Goal: Download file/media

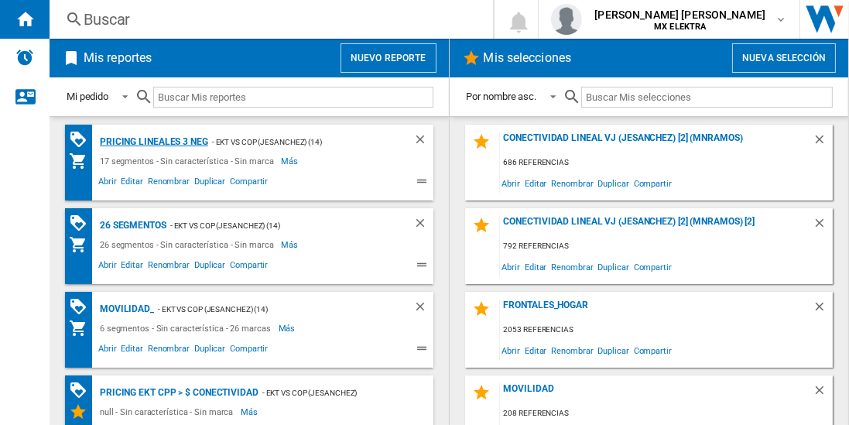
click at [152, 141] on div "Pricing lineales 3 neg" at bounding box center [152, 141] width 112 height 19
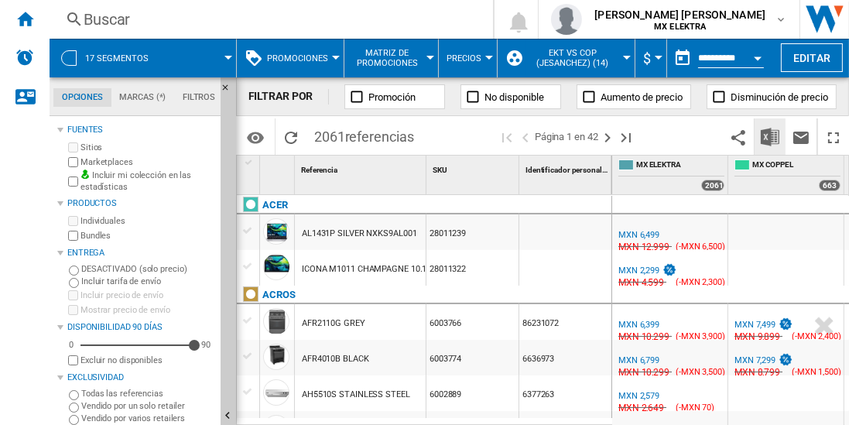
click at [771, 136] on img "Descargar en Excel" at bounding box center [770, 137] width 19 height 19
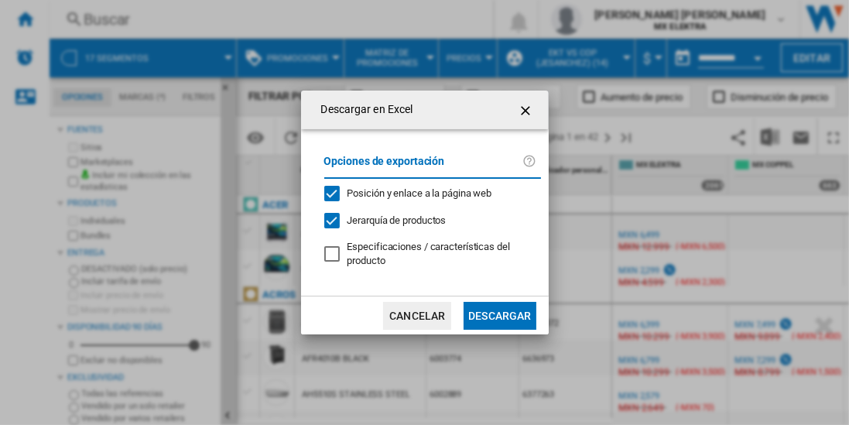
click at [499, 314] on button "Descargar" at bounding box center [500, 316] width 72 height 28
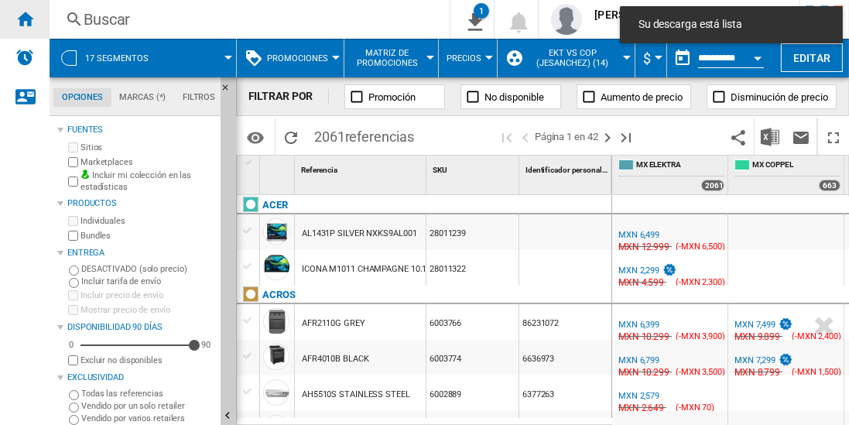
click at [25, 19] on ng-md-icon "Inicio" at bounding box center [24, 18] width 19 height 19
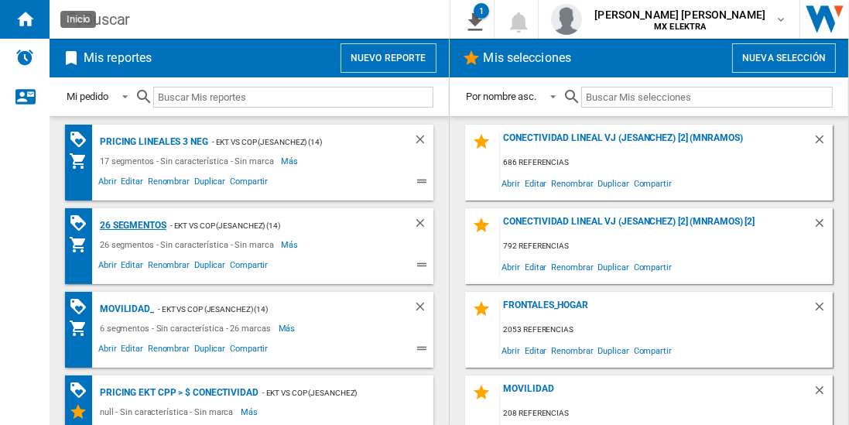
click at [133, 224] on div "26 segmentos" at bounding box center [131, 225] width 70 height 19
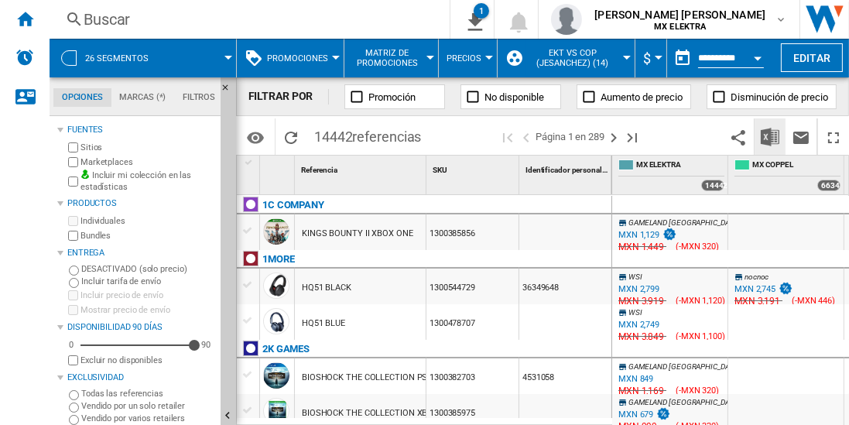
click at [771, 136] on img "Descargar en Excel" at bounding box center [770, 137] width 19 height 19
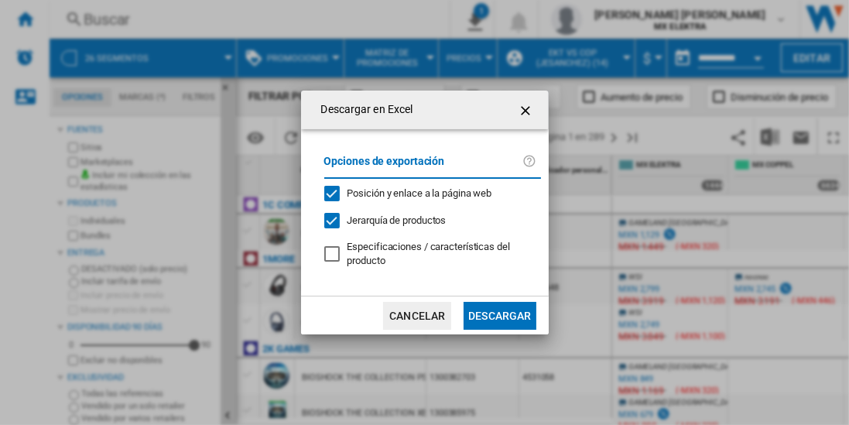
click at [499, 314] on button "Descargar" at bounding box center [500, 316] width 72 height 28
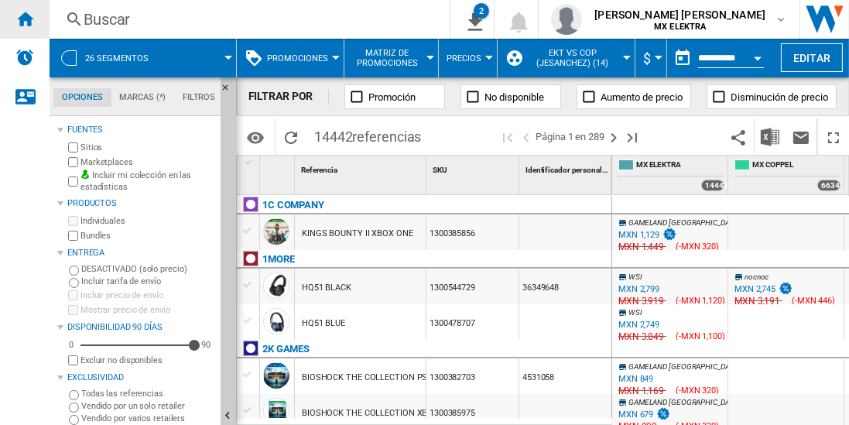
click at [25, 19] on ng-md-icon "Inicio" at bounding box center [24, 18] width 19 height 19
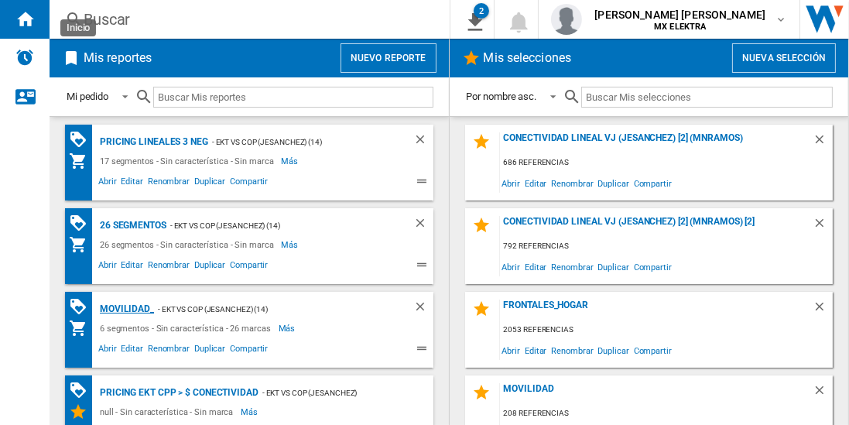
click at [125, 306] on div "MOVILIDAD_" at bounding box center [125, 309] width 58 height 19
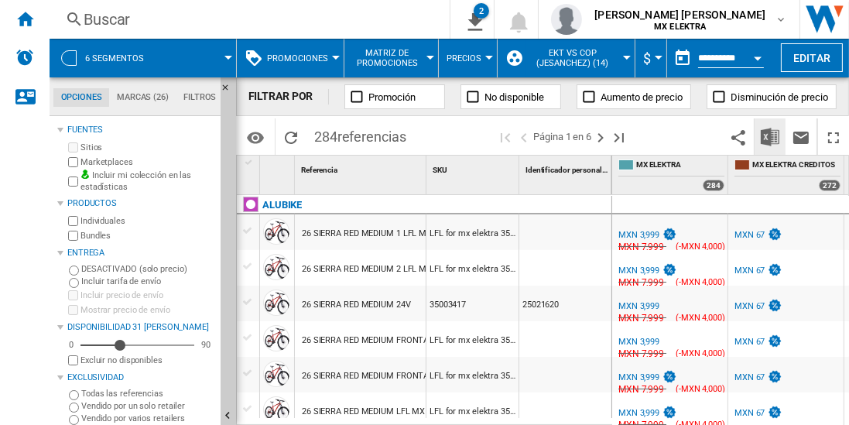
click at [771, 136] on img "Descargar en Excel" at bounding box center [770, 137] width 19 height 19
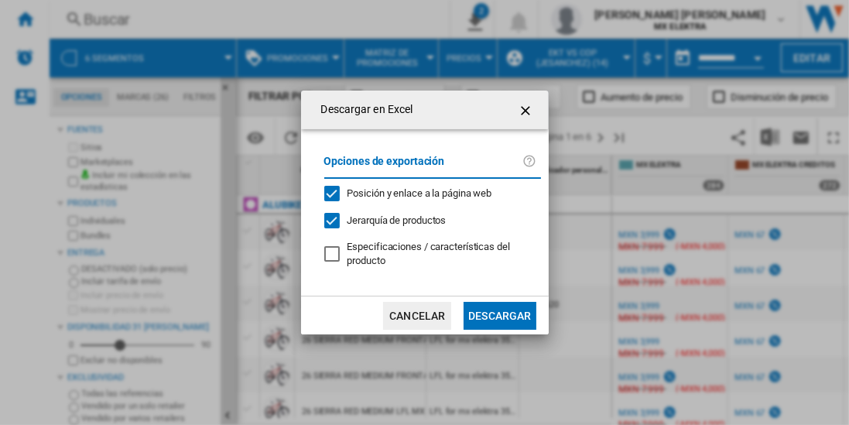
click at [499, 314] on button "Descargar" at bounding box center [500, 316] width 72 height 28
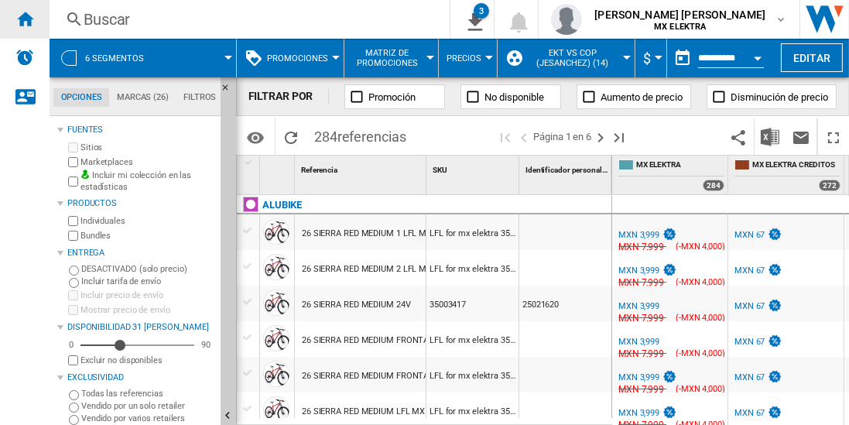
click at [25, 19] on ng-md-icon "Inicio" at bounding box center [24, 18] width 19 height 19
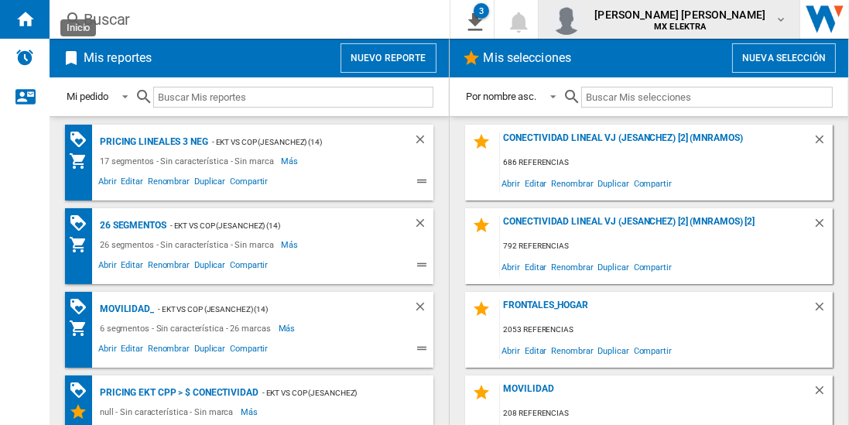
click at [684, 20] on span "[PERSON_NAME] [PERSON_NAME]" at bounding box center [679, 14] width 171 height 15
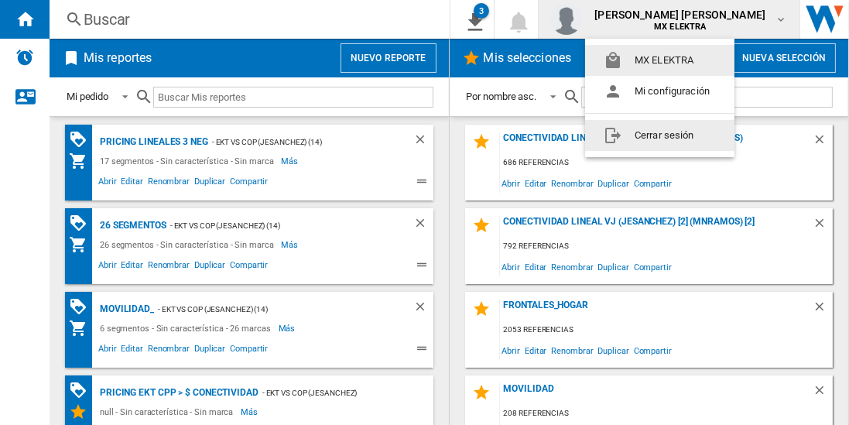
click at [653, 133] on button "Cerrar sesión" at bounding box center [659, 135] width 149 height 31
